Goal: Transaction & Acquisition: Purchase product/service

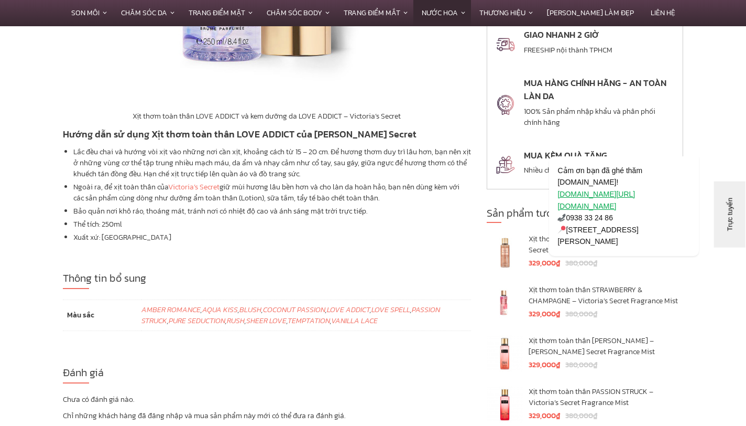
scroll to position [2251, 0]
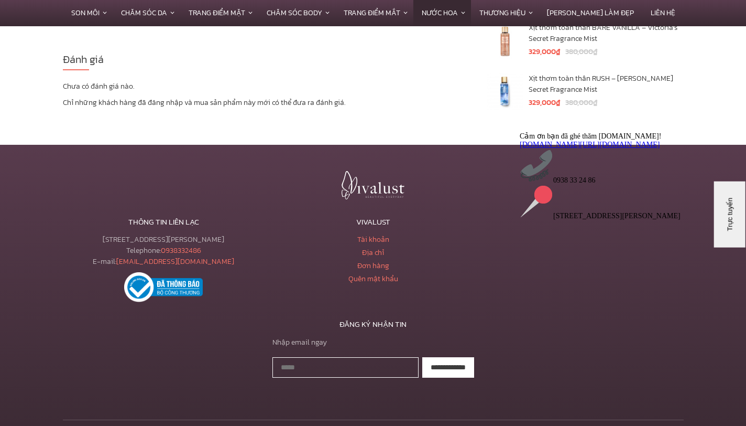
scroll to position [2560, 0]
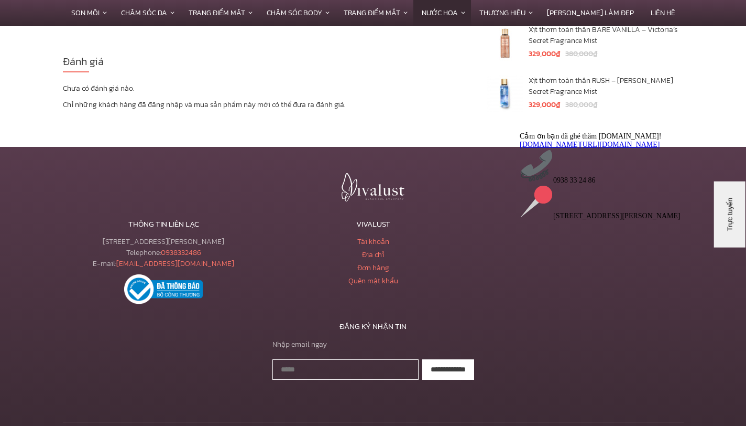
click at [562, 220] on div "Cảm ơn bạn đã ghé thăm [DOMAIN_NAME]! [DOMAIN_NAME][URL][DOMAIN_NAME] 0938 33 2…" at bounding box center [614, 176] width 189 height 89
click at [532, 220] on div "Cảm ơn bạn đã ghé thăm [DOMAIN_NAME]! [DOMAIN_NAME][URL][DOMAIN_NAME] 0938 33 2…" at bounding box center [614, 176] width 189 height 89
click at [588, 220] on div "Cảm ơn bạn đã ghé thăm [DOMAIN_NAME]! [DOMAIN_NAME][URL][DOMAIN_NAME] 0938 33 2…" at bounding box center [614, 176] width 189 height 89
click at [626, 148] on link "[DOMAIN_NAME][URL][DOMAIN_NAME]" at bounding box center [590, 144] width 140 height 8
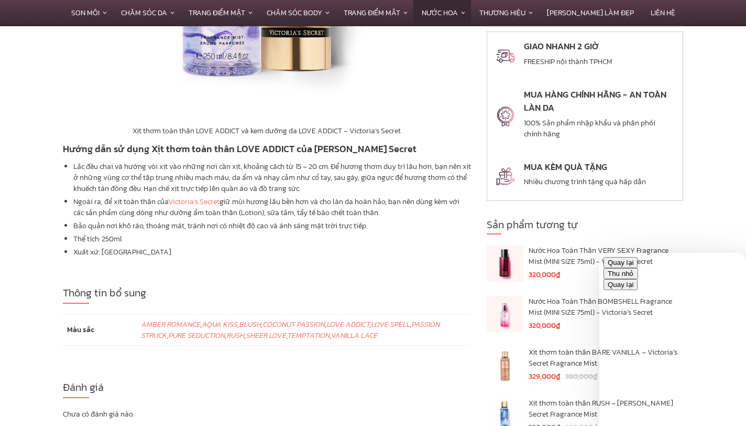
scroll to position [2195, 0]
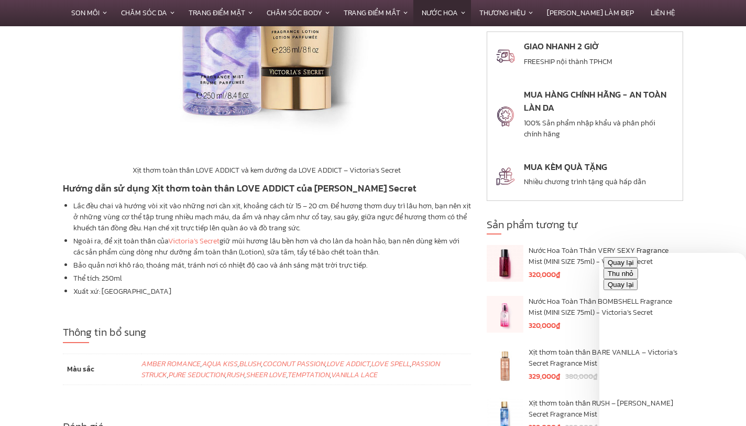
drag, startPoint x: 424, startPoint y: 131, endPoint x: 456, endPoint y: 287, distance: 159.5
click at [456, 287] on li "Xuất xứ: [GEOGRAPHIC_DATA]" at bounding box center [272, 291] width 398 height 11
click at [422, 245] on li "Ngoài ra, để xịt toàn thân của [PERSON_NAME] Secret giữ mùi hương lâu bền hơn v…" at bounding box center [272, 246] width 398 height 22
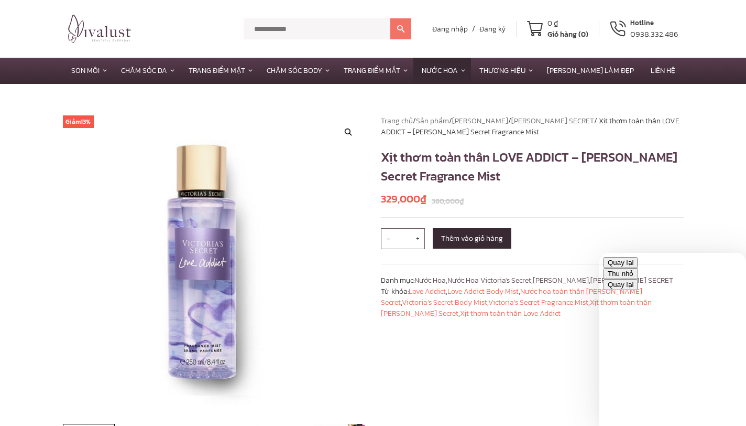
scroll to position [1, 0]
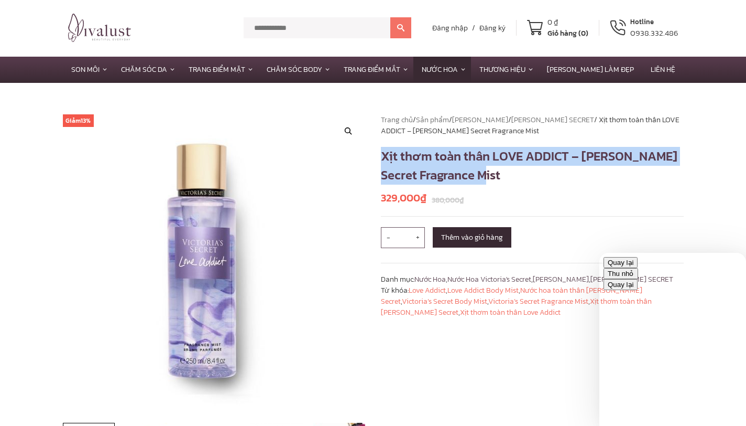
drag, startPoint x: 480, startPoint y: 177, endPoint x: 378, endPoint y: 159, distance: 103.7
click at [378, 159] on div "Trang chủ / Sản phẩm / Thương Hiệu / [PERSON_NAME] SECRET / Xịt thơm toàn thân …" at bounding box center [532, 301] width 319 height 375
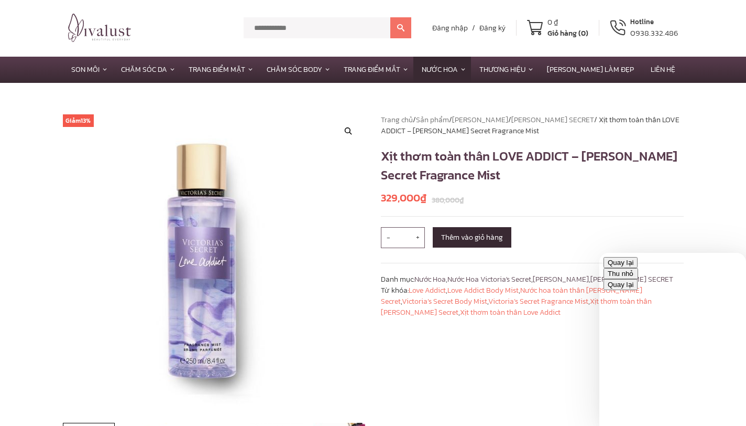
click at [519, 192] on p "380,000 ₫ 329,000 ₫" at bounding box center [532, 198] width 303 height 16
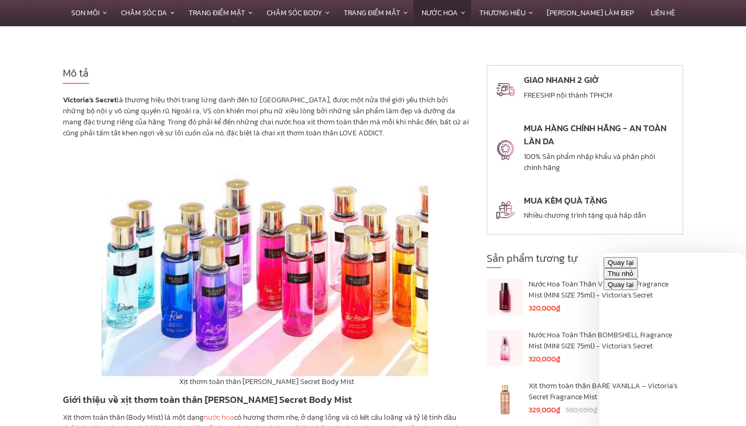
scroll to position [457, 0]
click at [552, 132] on h4 "MUA HÀNG CHÍNH HÃNG - AN TOÀN LÀN DA" at bounding box center [599, 134] width 151 height 27
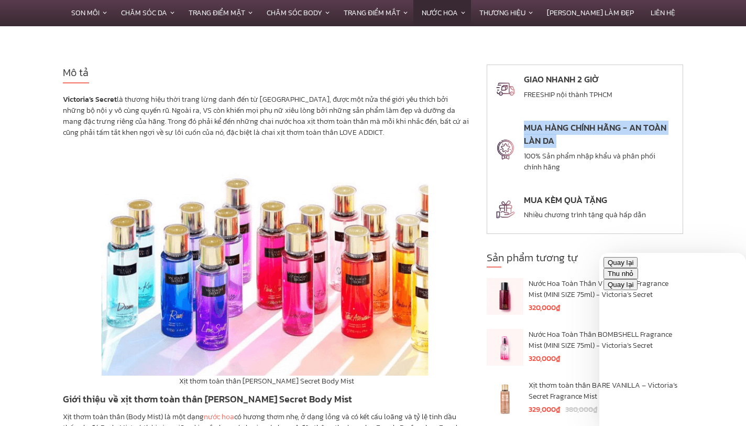
click at [552, 132] on h4 "MUA HÀNG CHÍNH HÃNG - AN TOÀN LÀN DA" at bounding box center [599, 134] width 151 height 27
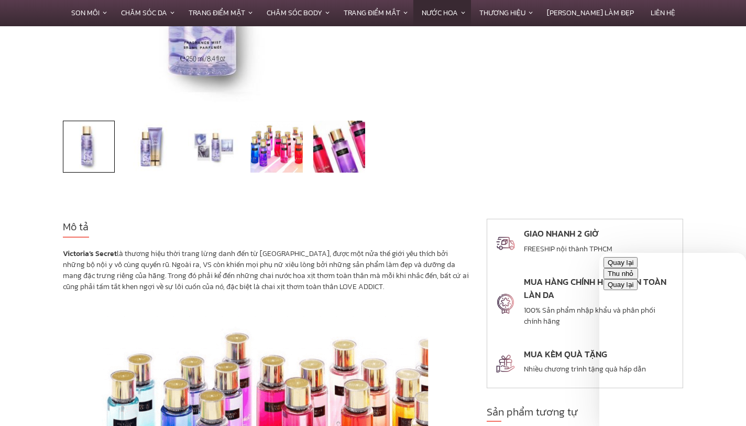
scroll to position [75, 0]
